Goal: Information Seeking & Learning: Learn about a topic

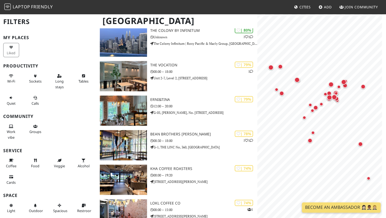
scroll to position [258, 0]
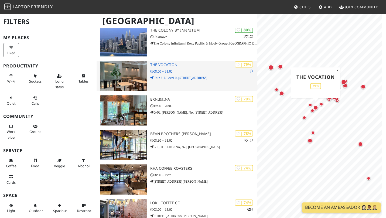
click at [173, 67] on h3 "The Vocation" at bounding box center [203, 65] width 107 height 5
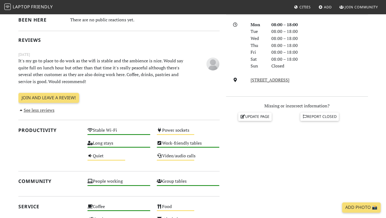
scroll to position [157, 0]
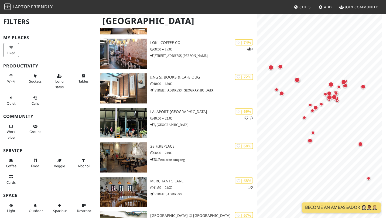
scroll to position [420, 0]
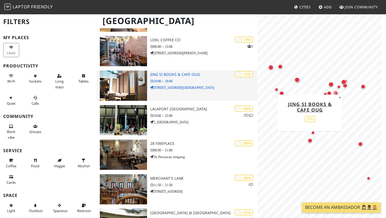
click at [193, 76] on h3 "Jing Si Books & Cafe OUG" at bounding box center [203, 74] width 107 height 5
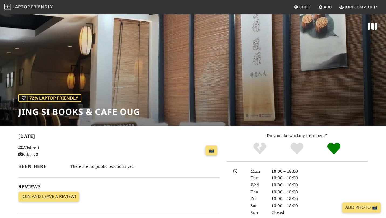
click at [286, 65] on div "| 72% Laptop Friendly Jing Si Books & Cafe OUG" at bounding box center [193, 69] width 386 height 112
click at [357, 58] on div "| 72% Laptop Friendly Jing Si Books & Cafe OUG" at bounding box center [193, 69] width 386 height 112
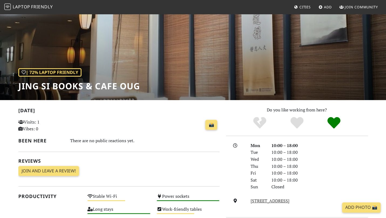
scroll to position [26, 0]
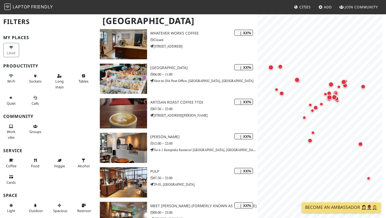
scroll to position [966, 0]
